Goal: Obtain resource: Download file/media

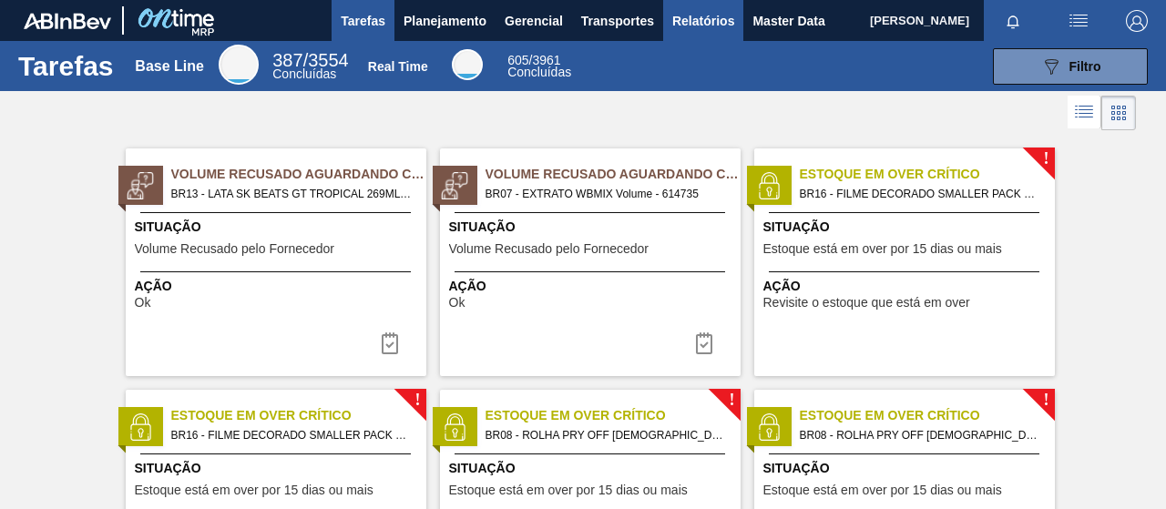
click at [683, 5] on button "Relatórios" at bounding box center [703, 20] width 80 height 41
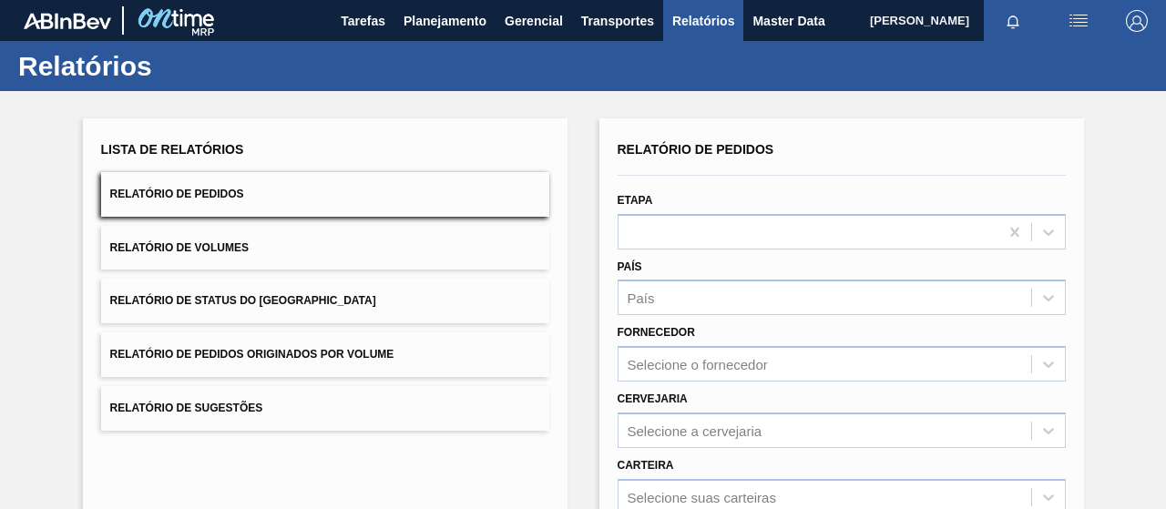
click at [326, 282] on button "Relatório de Status do [GEOGRAPHIC_DATA]" at bounding box center [325, 301] width 448 height 45
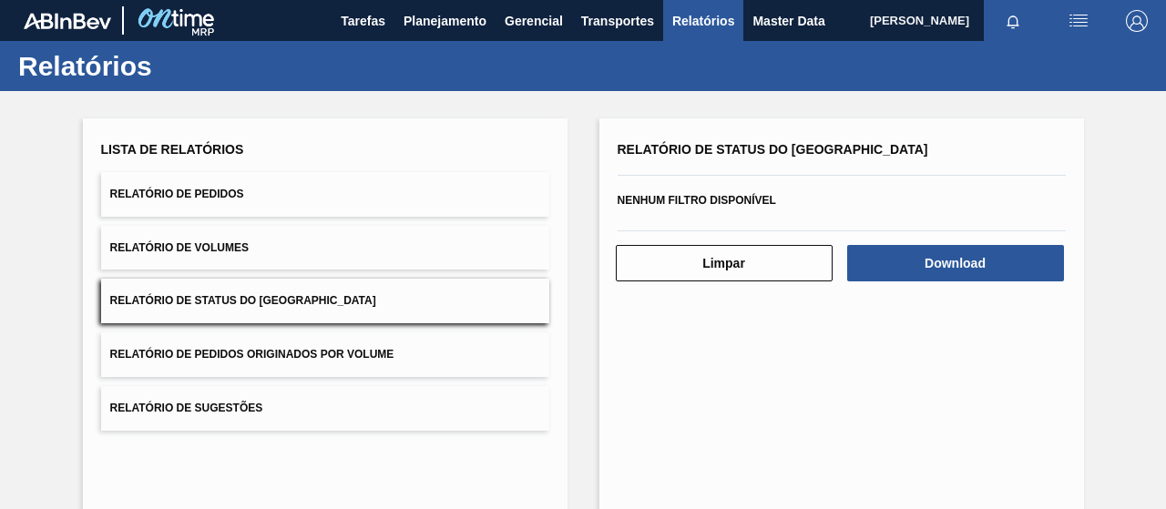
click at [376, 176] on button "Relatório de Pedidos" at bounding box center [325, 194] width 448 height 45
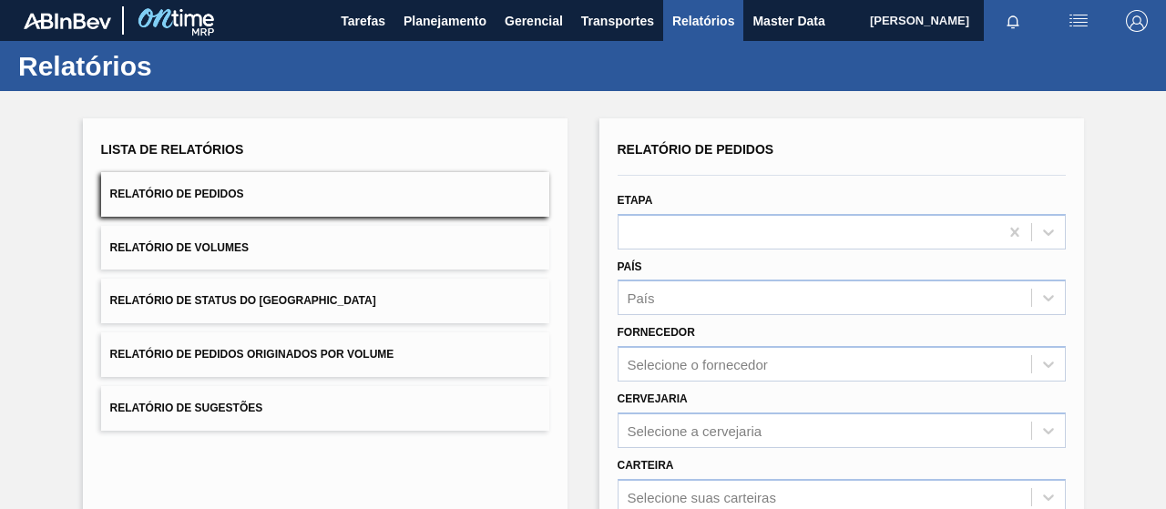
scroll to position [332, 0]
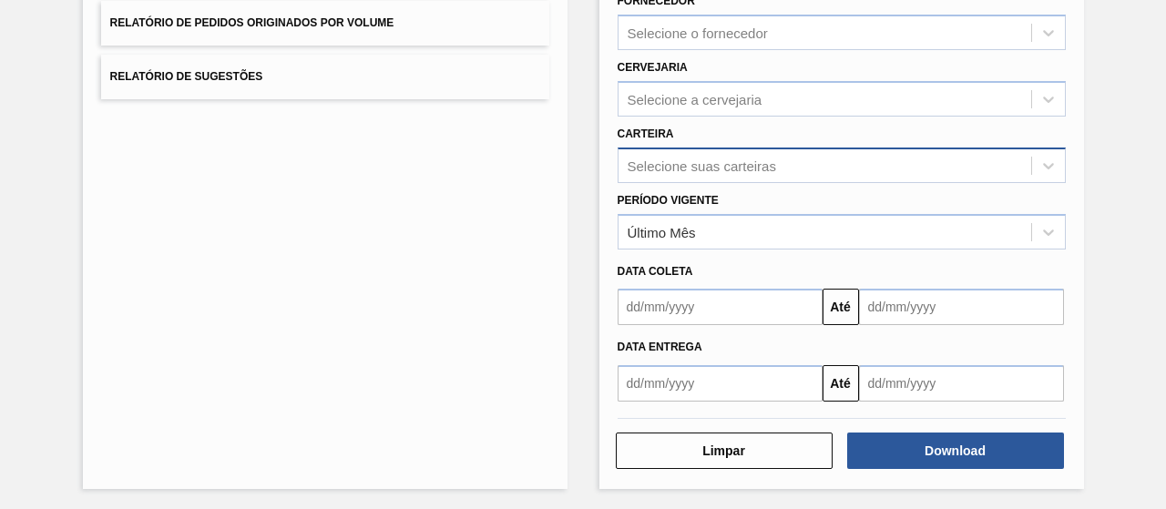
click at [716, 178] on div "Selecione suas carteiras" at bounding box center [842, 166] width 448 height 36
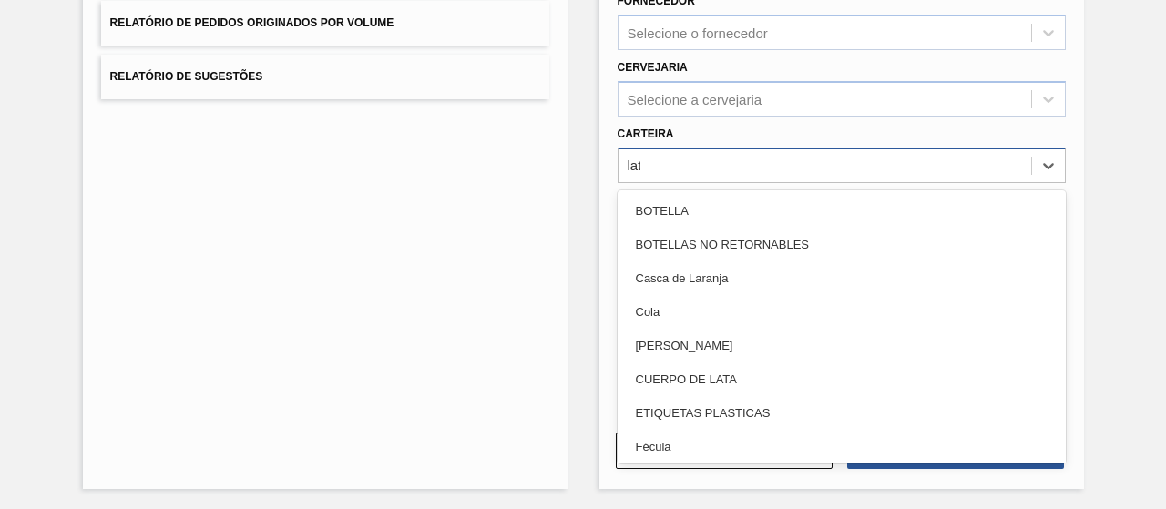
type input "lata"
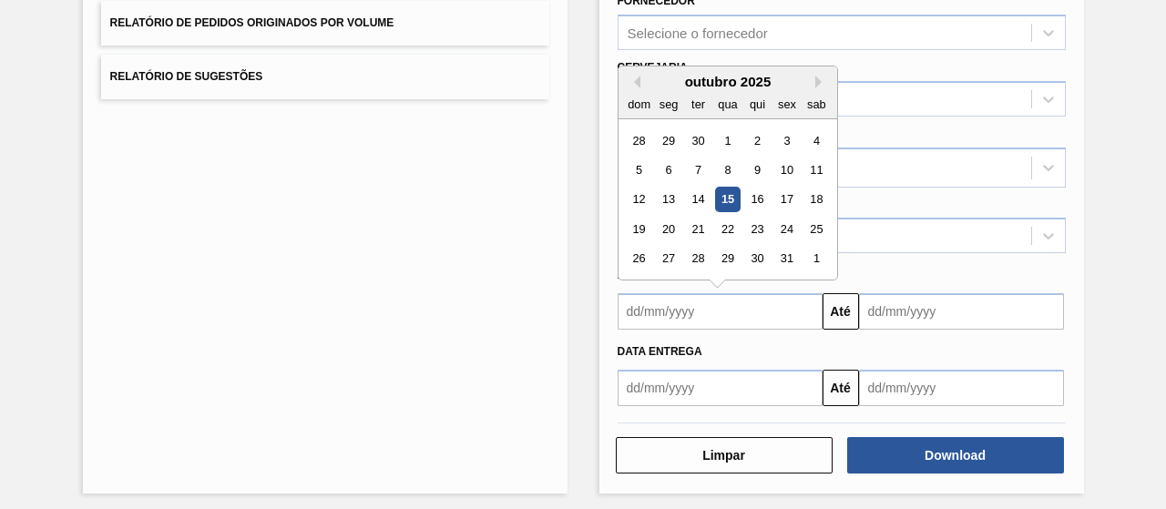
click at [674, 298] on input "text" at bounding box center [720, 311] width 205 height 36
click at [670, 204] on div "13" at bounding box center [668, 200] width 25 height 25
type input "[DATE]"
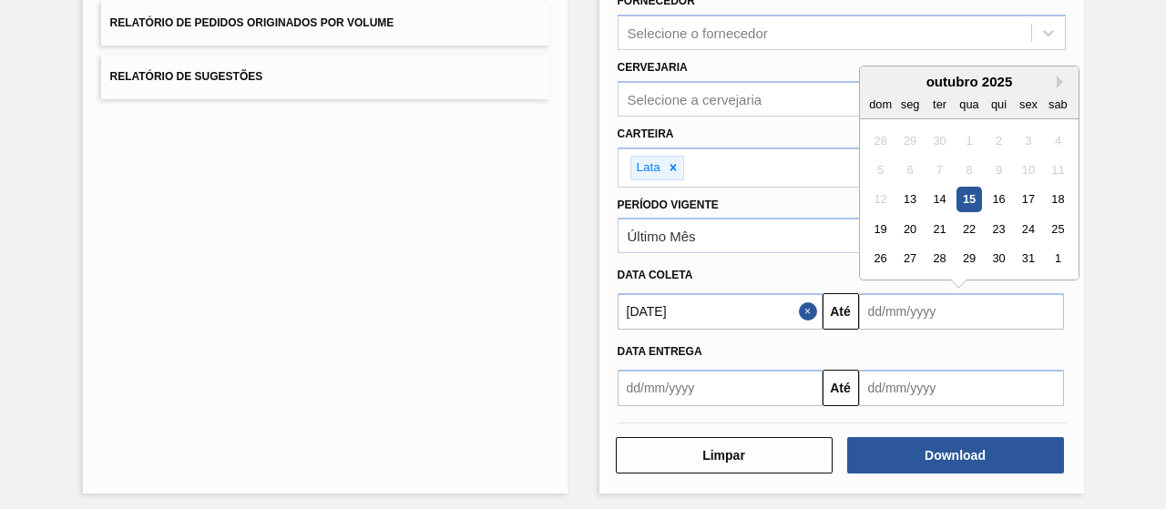
click at [897, 310] on input "text" at bounding box center [961, 311] width 205 height 36
click at [991, 200] on div "16" at bounding box center [998, 200] width 25 height 25
type input "[DATE]"
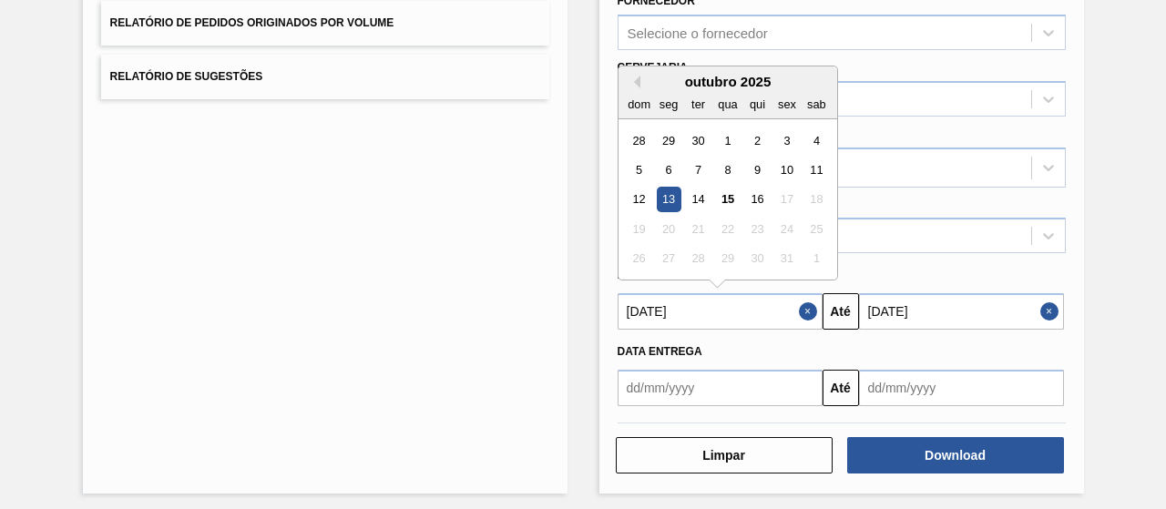
click at [721, 310] on input "[DATE]" at bounding box center [720, 311] width 205 height 36
click at [634, 188] on div "12" at bounding box center [639, 200] width 25 height 25
type input "[DATE]"
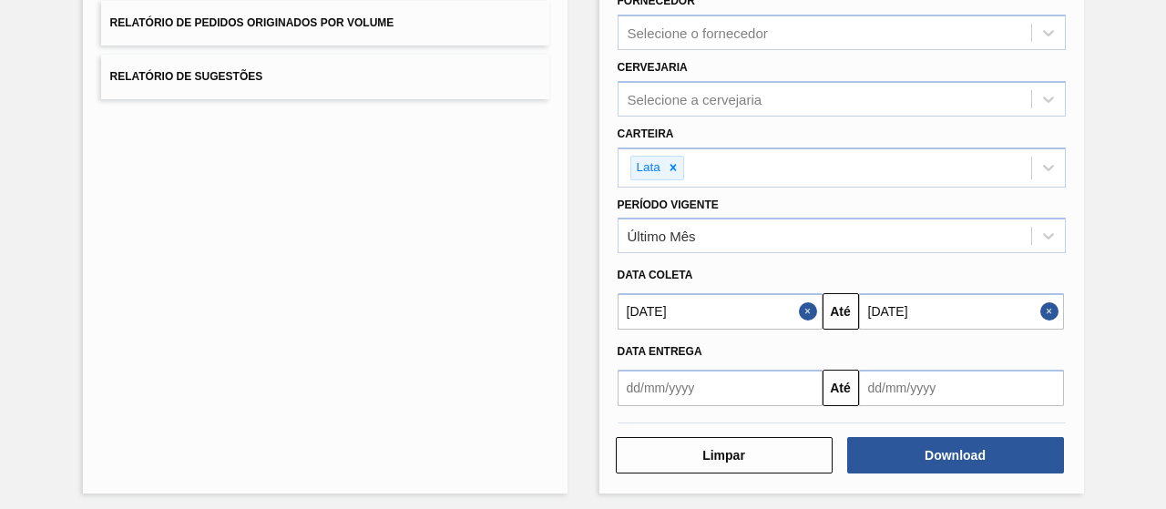
click at [941, 296] on input "[DATE]" at bounding box center [961, 311] width 205 height 36
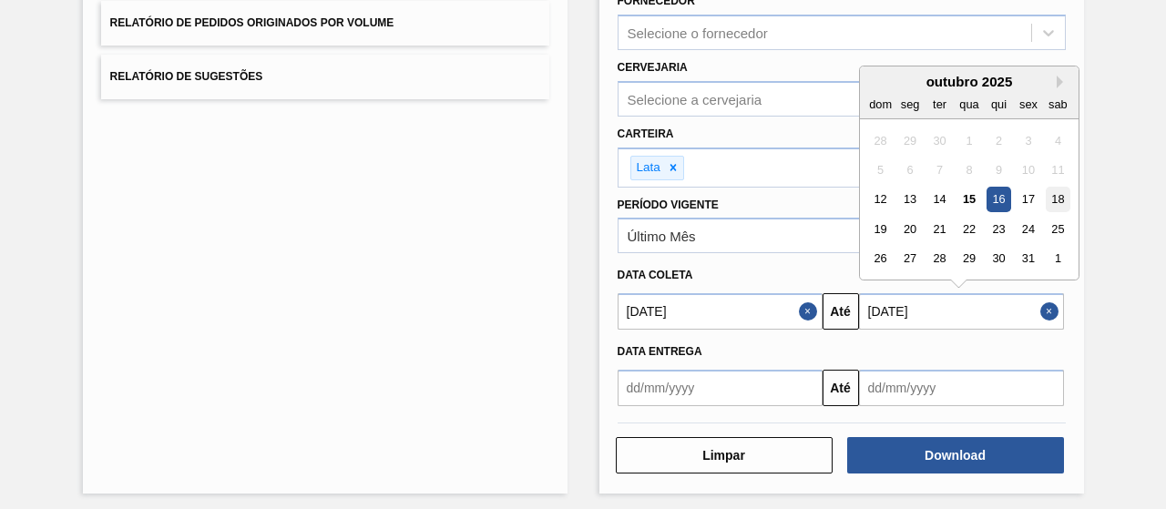
click at [1052, 200] on div "18" at bounding box center [1057, 200] width 25 height 25
type input "[DATE]"
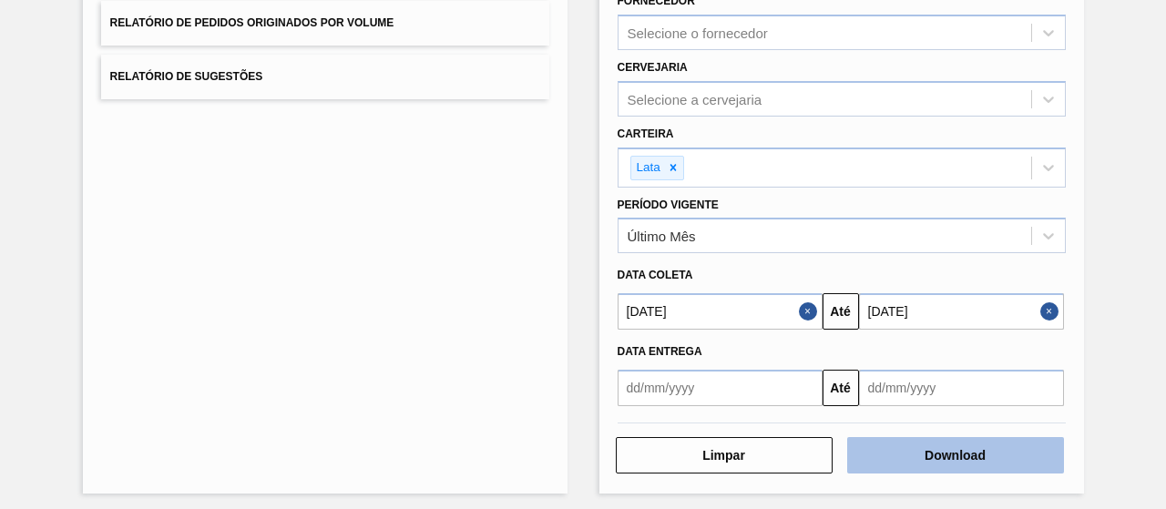
click at [932, 443] on button "Download" at bounding box center [956, 455] width 217 height 36
